Goal: Task Accomplishment & Management: Manage account settings

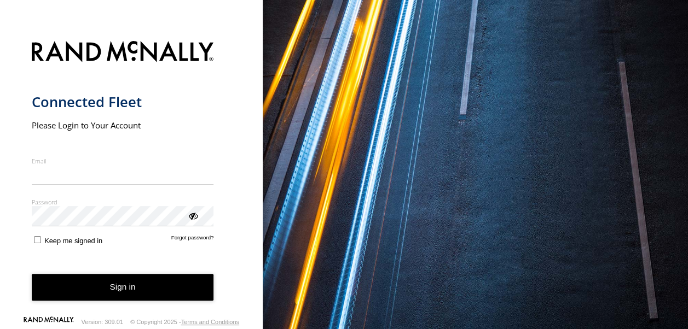
click at [113, 165] on input "Email" at bounding box center [123, 175] width 182 height 20
type input "**********"
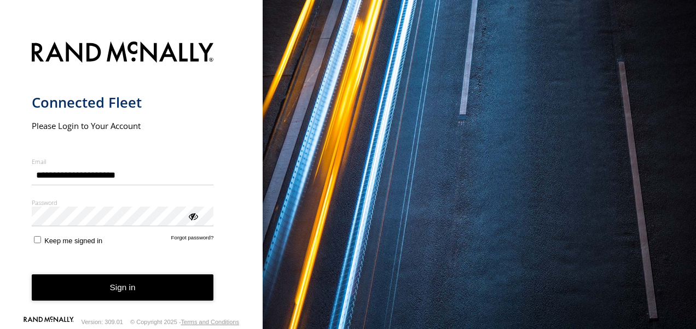
click at [196, 214] on div "ViewPassword" at bounding box center [192, 216] width 11 height 11
click at [94, 288] on button "Sign in" at bounding box center [123, 288] width 182 height 27
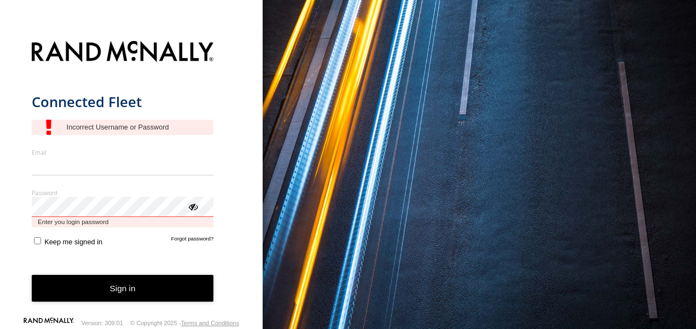
click at [134, 201] on div "Password Enter you login password" at bounding box center [123, 208] width 182 height 39
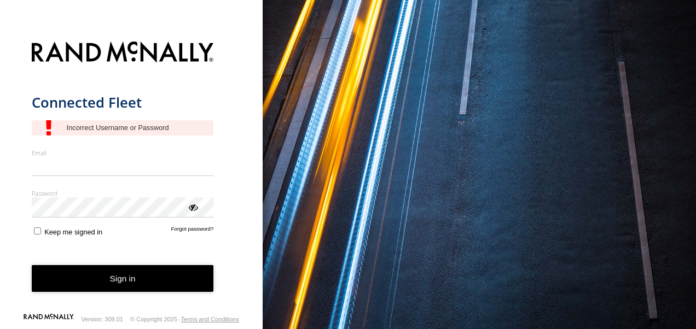
click at [246, 156] on div "Connected Fleet Email Enter a valid login email address eg. [EMAIL_ADDRESS][DOM…" at bounding box center [131, 164] width 263 height 329
click at [106, 118] on form "Connected Fleet Email Enter a valid login email address eg. [EMAIL_ADDRESS][DOM…" at bounding box center [132, 174] width 200 height 278
click at [49, 264] on form "Connected Fleet Email Enter a valid login email address eg. [EMAIL_ADDRESS][DOM…" at bounding box center [132, 174] width 200 height 278
click at [175, 297] on form "Connected Fleet Email Enter a valid login email address eg. [EMAIL_ADDRESS][DOM…" at bounding box center [132, 174] width 200 height 278
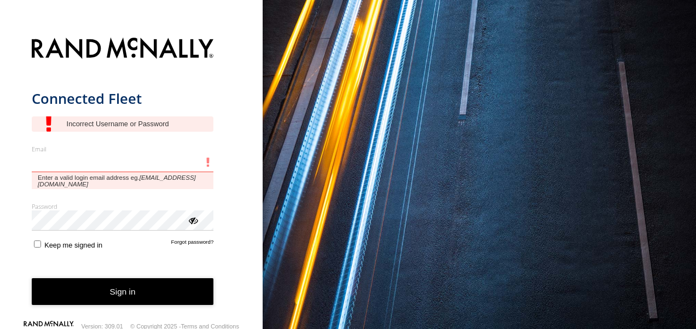
click at [80, 166] on input "Email" at bounding box center [123, 163] width 182 height 20
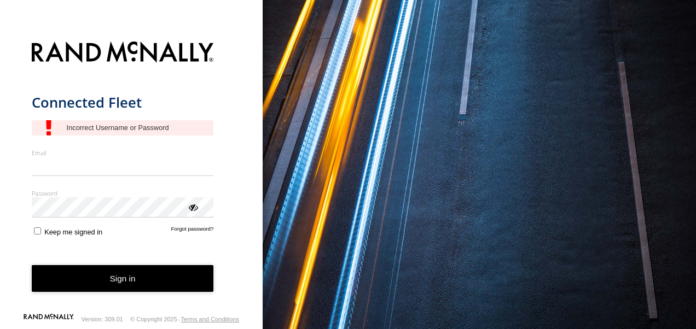
click at [0, 10] on html "Connected Fleet Email Enter a valid login email address eg. [EMAIL_ADDRESS][DOM…" at bounding box center [348, 164] width 696 height 329
drag, startPoint x: 8, startPoint y: 27, endPoint x: 30, endPoint y: 36, distance: 23.4
click at [15, 30] on div "Connected Fleet Email Enter a valid login email address eg. [EMAIL_ADDRESS][DOM…" at bounding box center [131, 164] width 263 height 329
click at [431, 126] on div "You are using a web browser that is not supported by this application. This web…" at bounding box center [479, 164] width 433 height 329
